Goal: Information Seeking & Learning: Learn about a topic

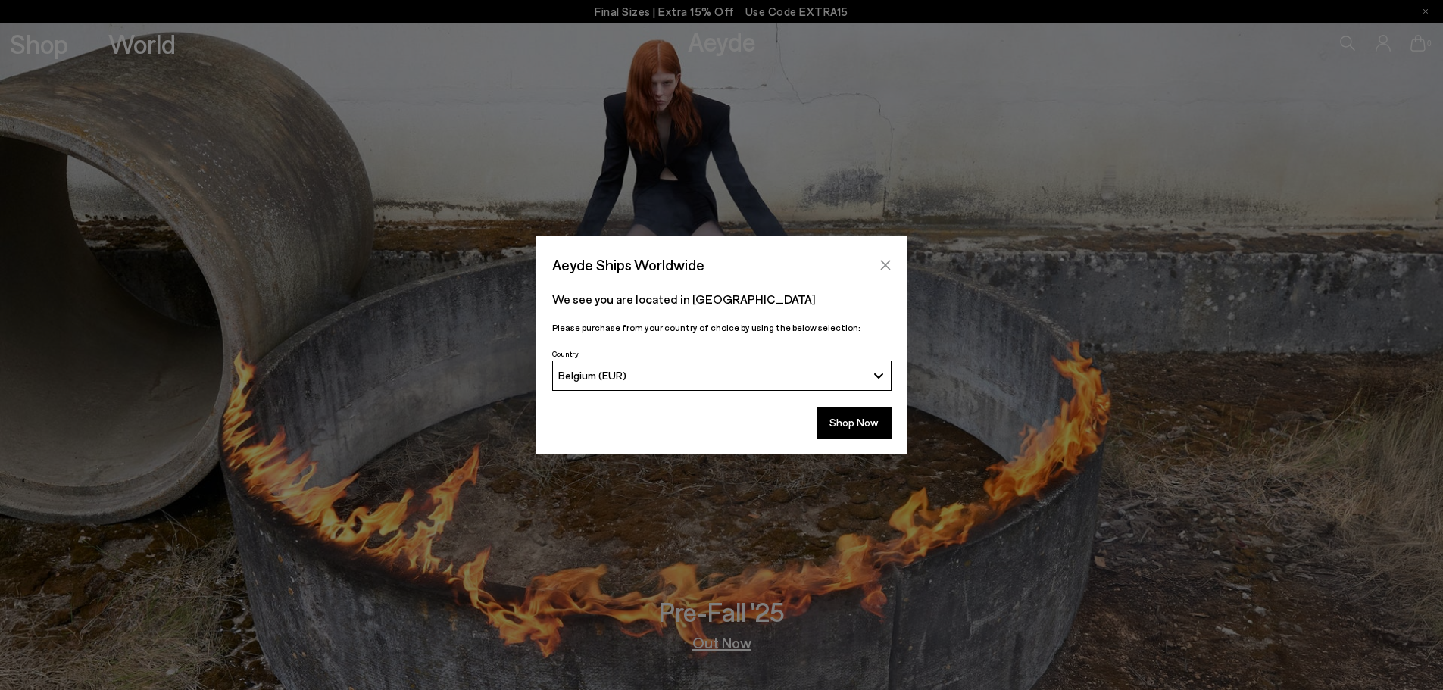
click at [892, 261] on button "Close" at bounding box center [885, 265] width 23 height 23
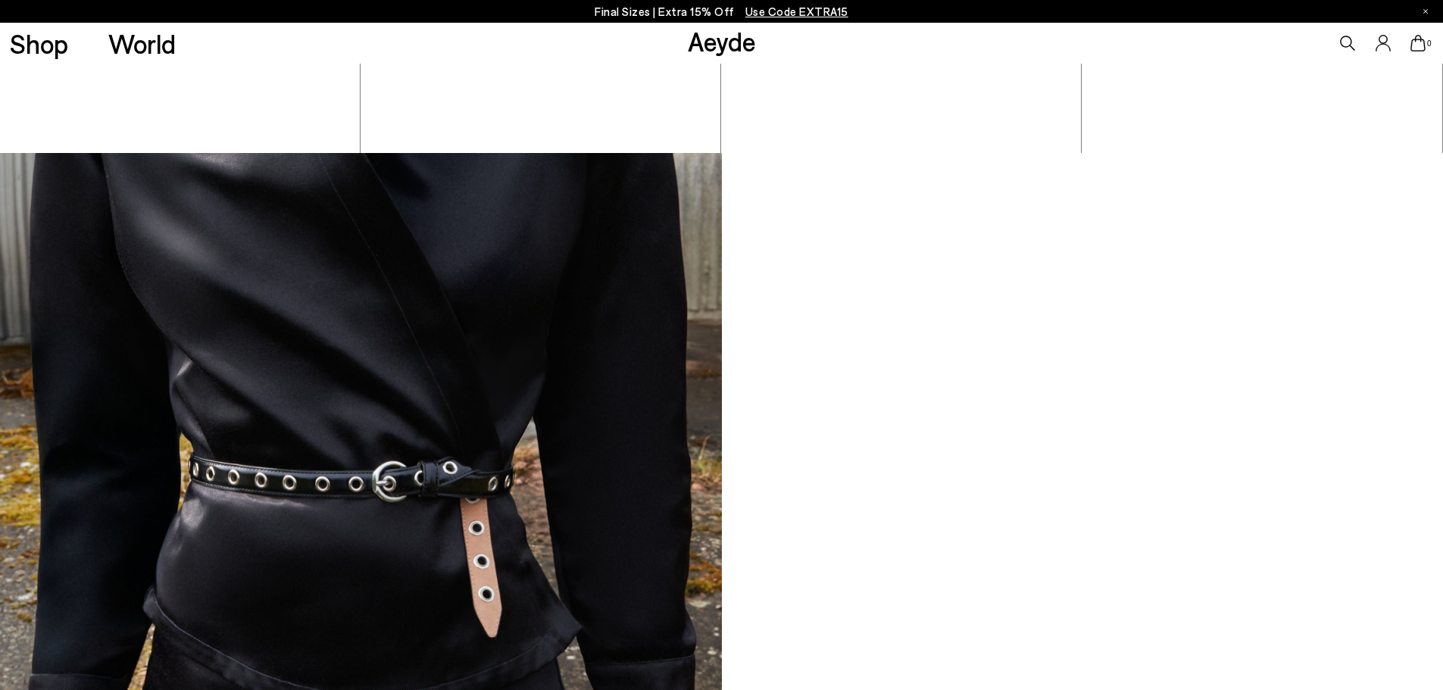
scroll to position [3144, 0]
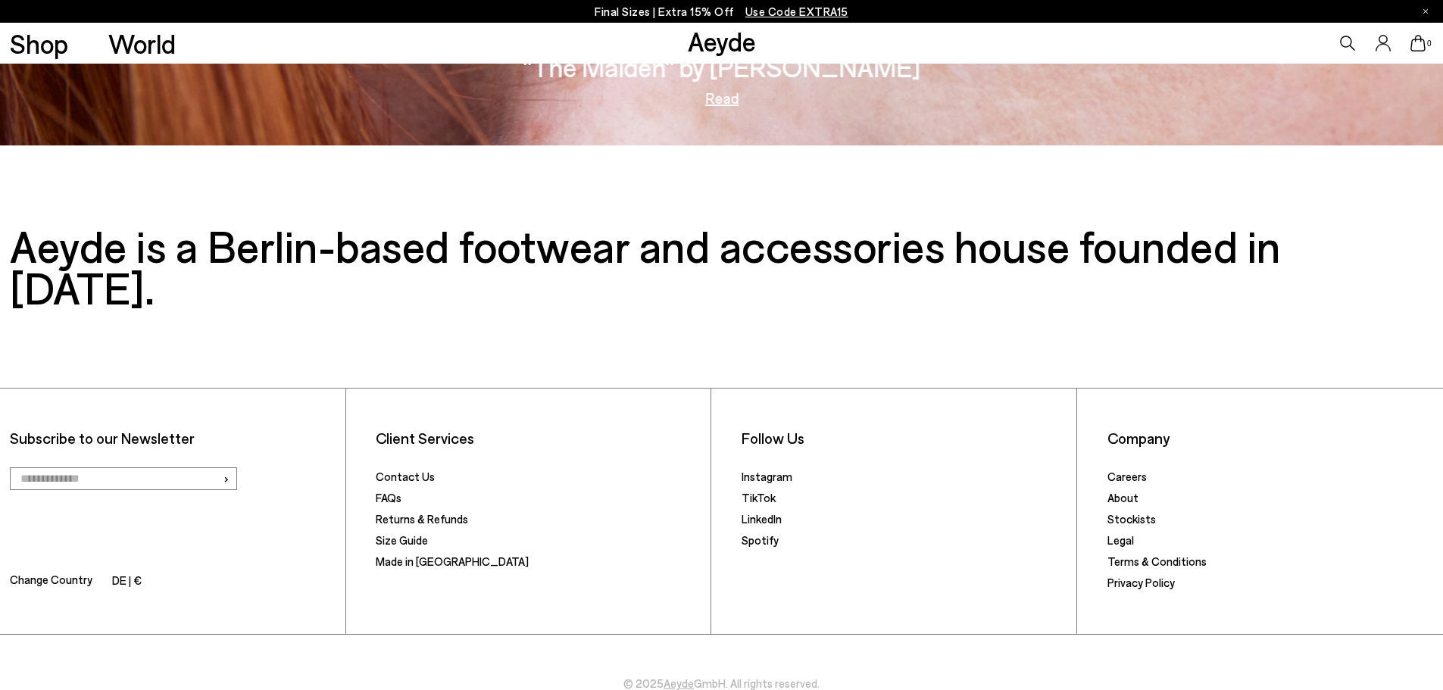
click at [1106, 443] on div "Company Careers About [DEMOGRAPHIC_DATA] Legal Terms & Conditions Privacy Policy" at bounding box center [1270, 511] width 346 height 245
click at [1118, 470] on link "Careers" at bounding box center [1127, 477] width 39 height 14
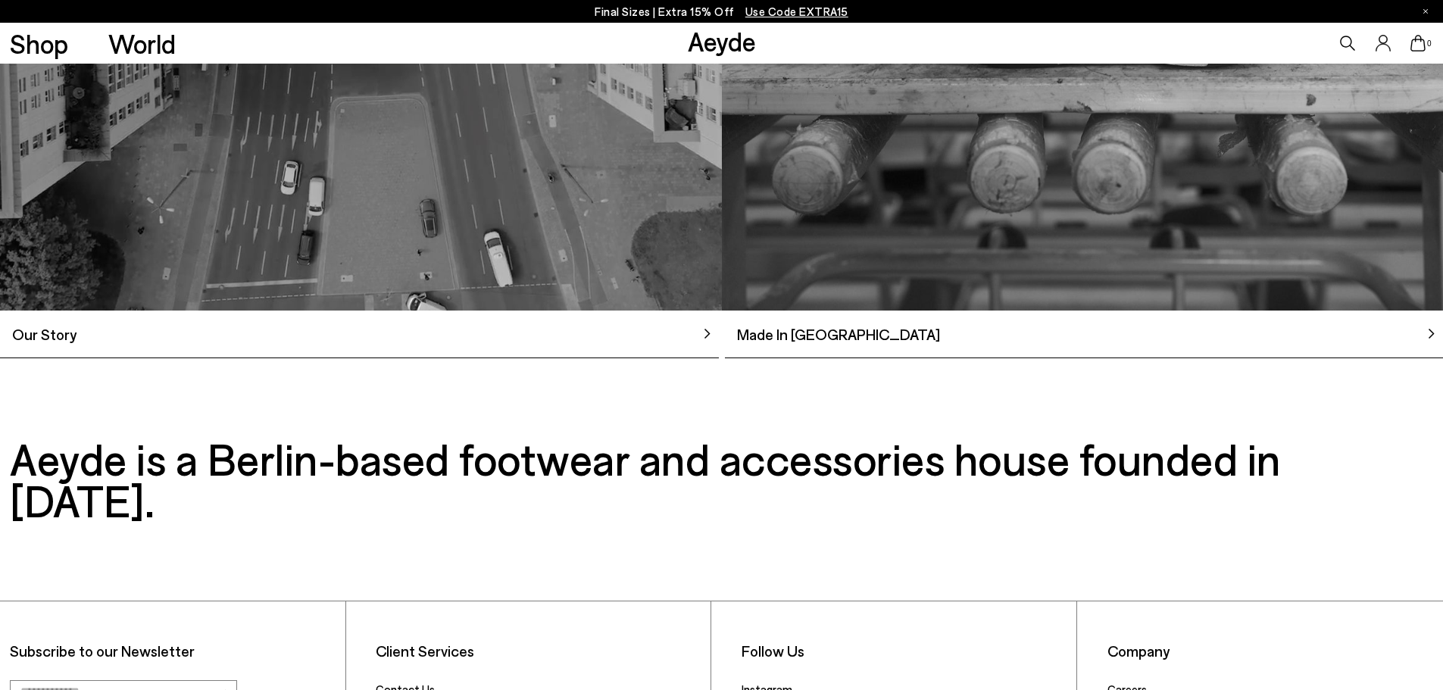
scroll to position [1817, 0]
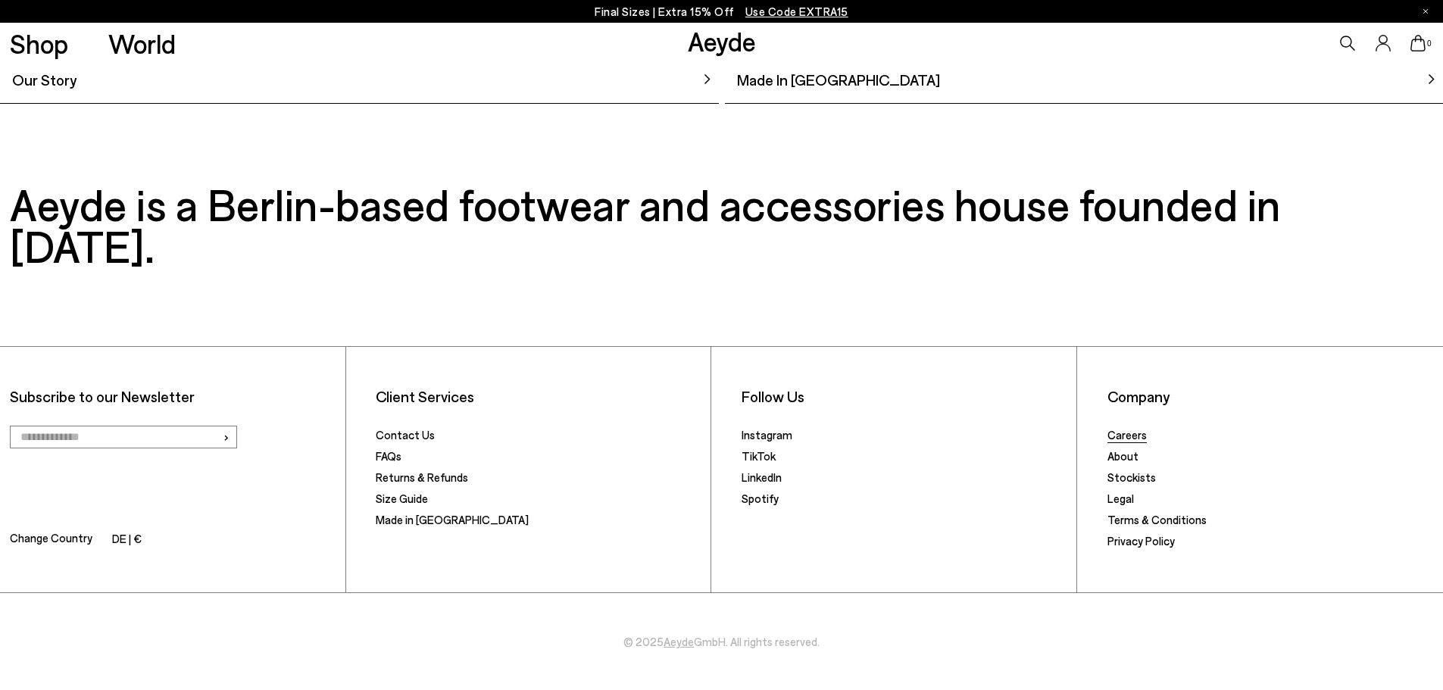
click at [1117, 438] on link "Careers" at bounding box center [1127, 435] width 39 height 14
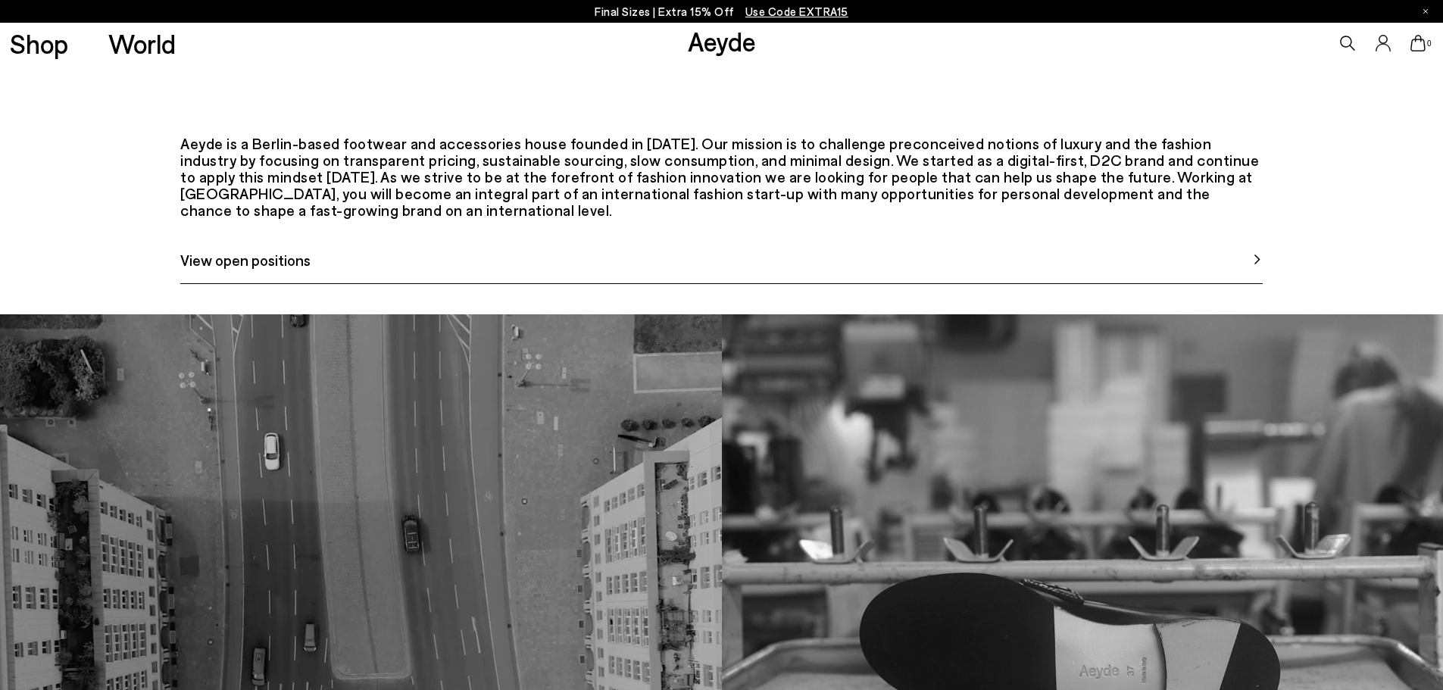
scroll to position [909, 0]
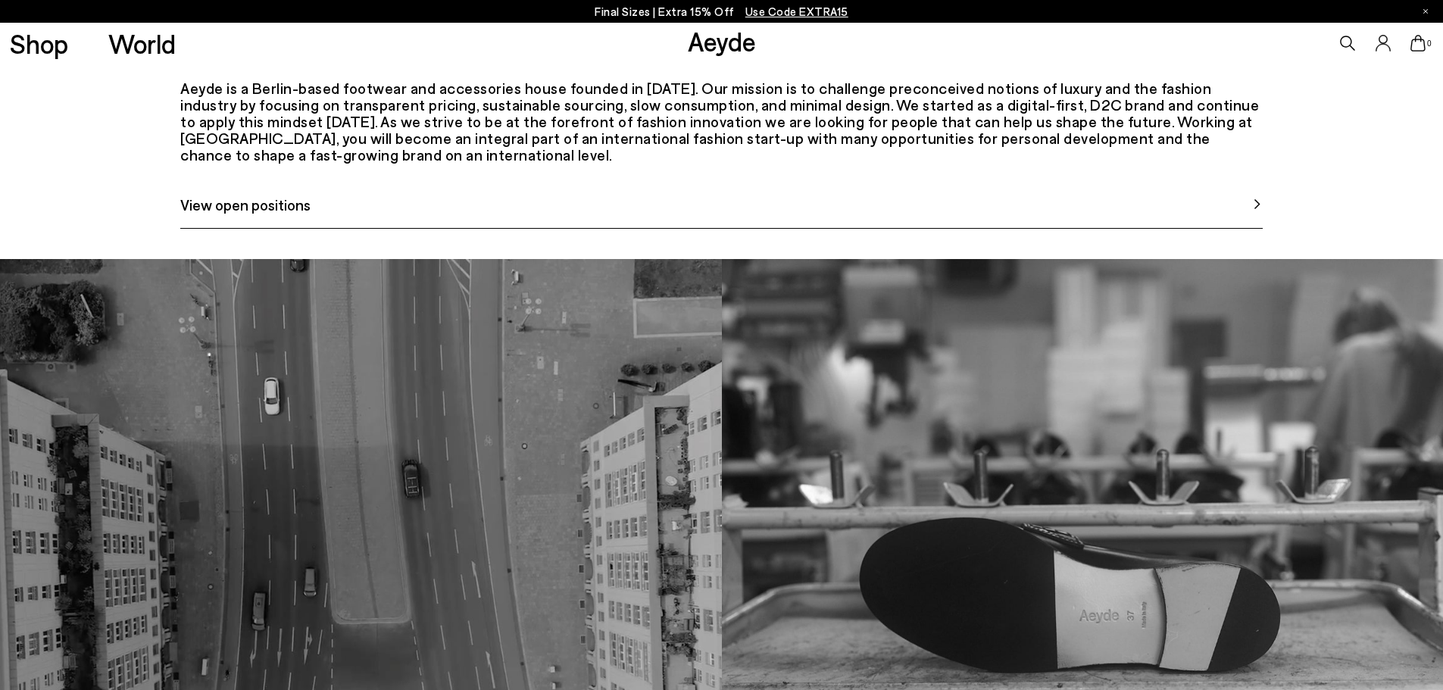
click at [287, 216] on span "View open positions" at bounding box center [245, 204] width 130 height 23
